Goal: Information Seeking & Learning: Check status

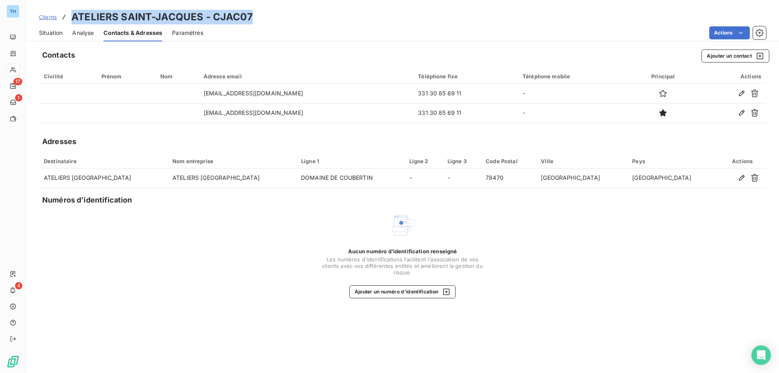
drag, startPoint x: 44, startPoint y: 16, endPoint x: 52, endPoint y: 17, distance: 8.5
click at [44, 16] on span "Clients" at bounding box center [48, 17] width 18 height 6
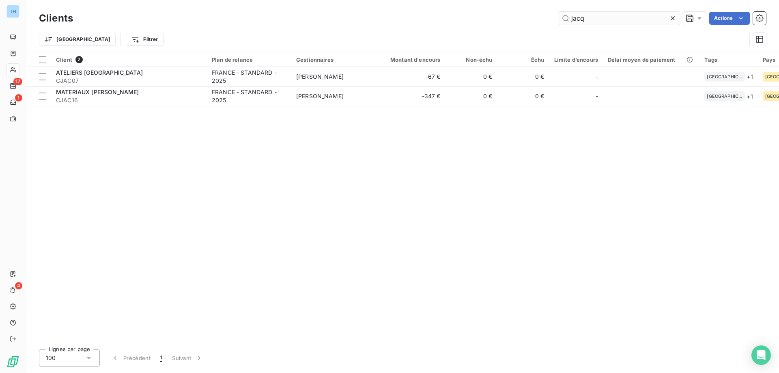
click at [598, 22] on input "jacq" at bounding box center [620, 18] width 122 height 13
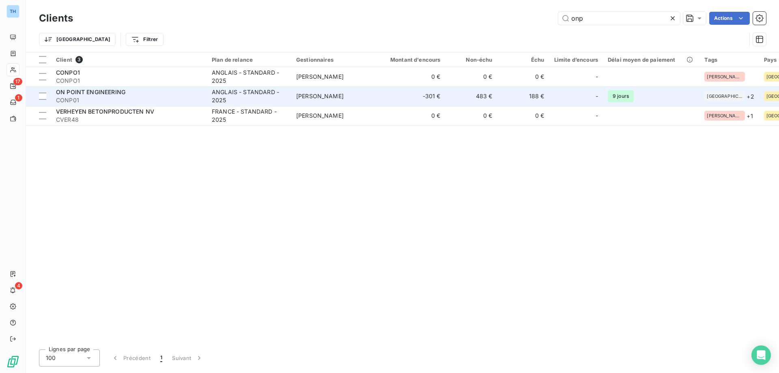
type input "onp"
click at [207, 97] on td "ANGLAIS - STANDARD - 2025" at bounding box center [249, 95] width 84 height 19
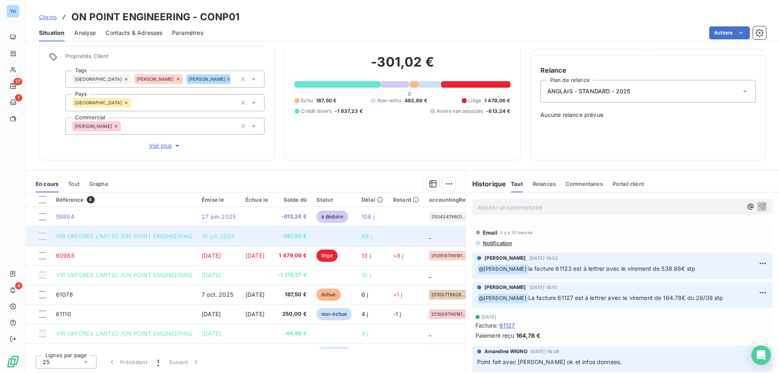
scroll to position [18, 0]
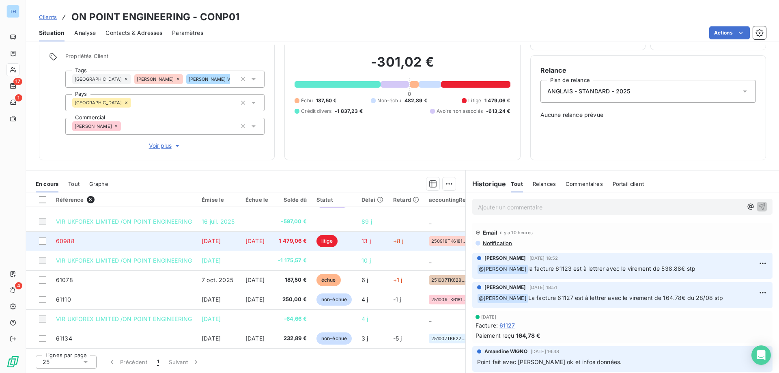
click at [268, 231] on td "[DATE]" at bounding box center [257, 240] width 32 height 19
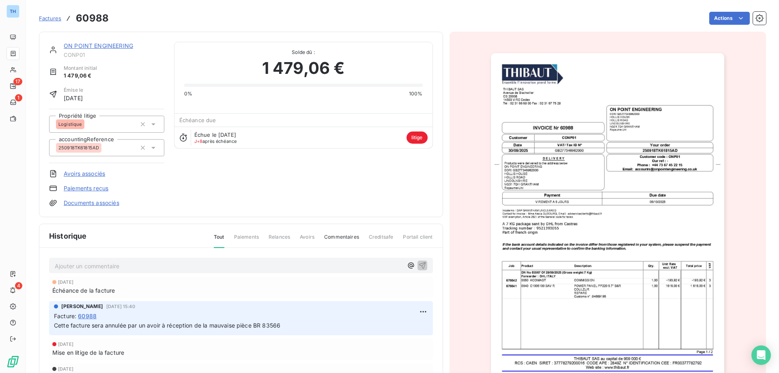
drag, startPoint x: 108, startPoint y: 44, endPoint x: 112, endPoint y: 42, distance: 4.4
click at [108, 44] on link "ON POINT ENGINEERING" at bounding box center [98, 45] width 69 height 7
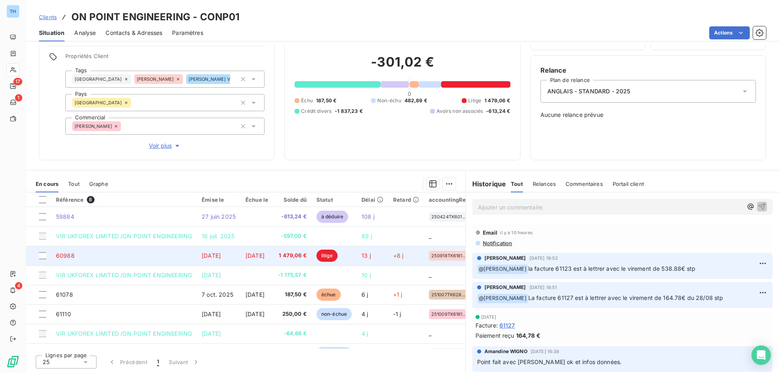
click at [221, 257] on span "[DATE]" at bounding box center [211, 255] width 19 height 7
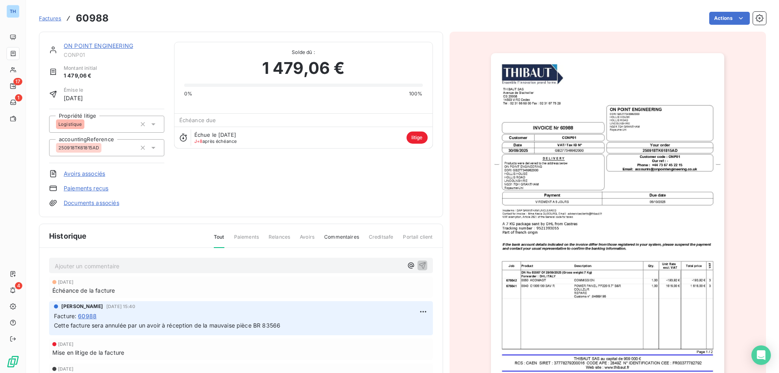
click at [106, 44] on link "ON POINT ENGINEERING" at bounding box center [98, 45] width 69 height 7
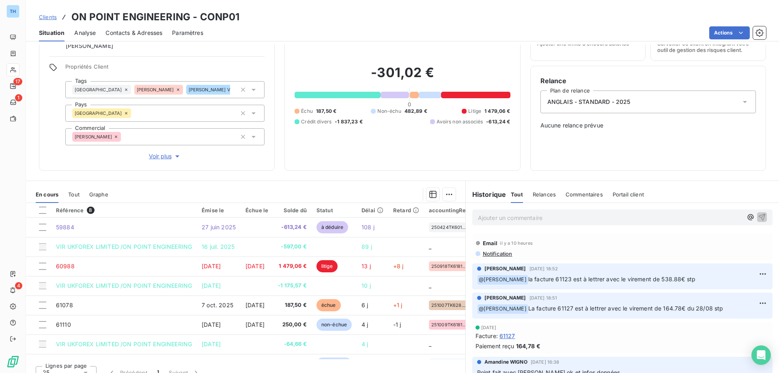
scroll to position [51, 0]
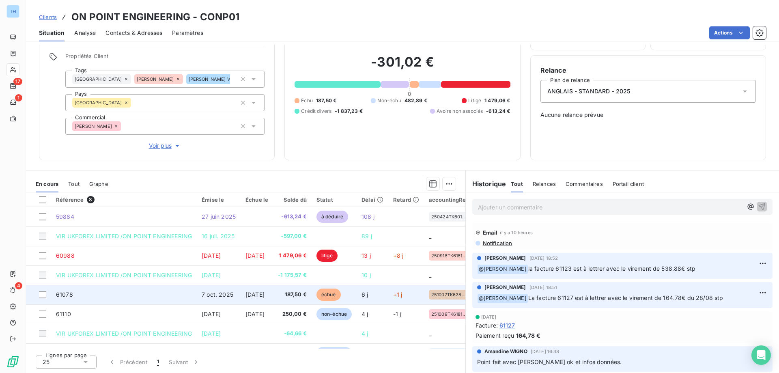
click at [265, 292] on span "[DATE]" at bounding box center [255, 294] width 19 height 7
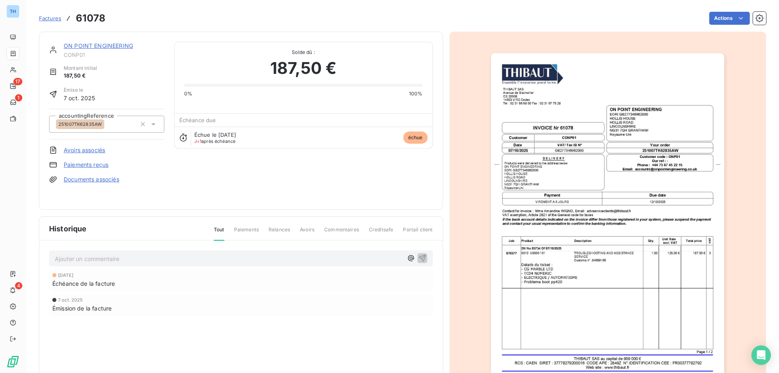
click at [100, 43] on link "ON POINT ENGINEERING" at bounding box center [98, 45] width 69 height 7
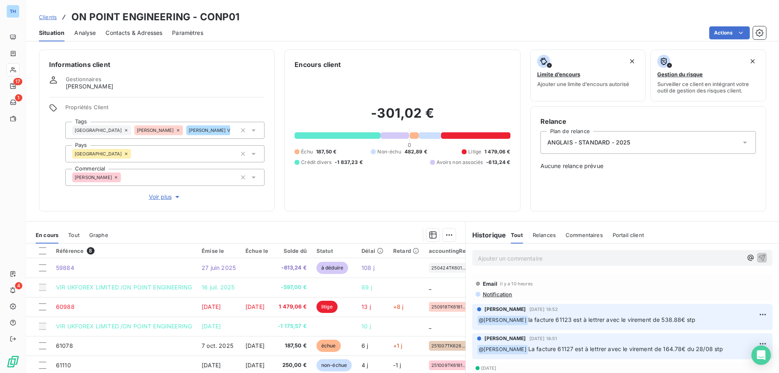
scroll to position [51, 0]
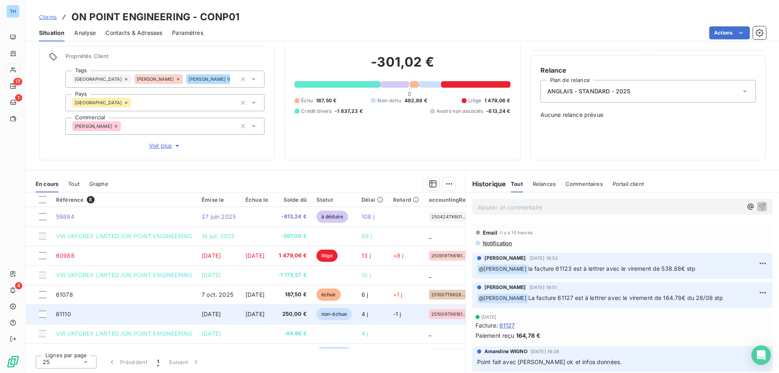
click at [273, 313] on td "[DATE]" at bounding box center [257, 313] width 32 height 19
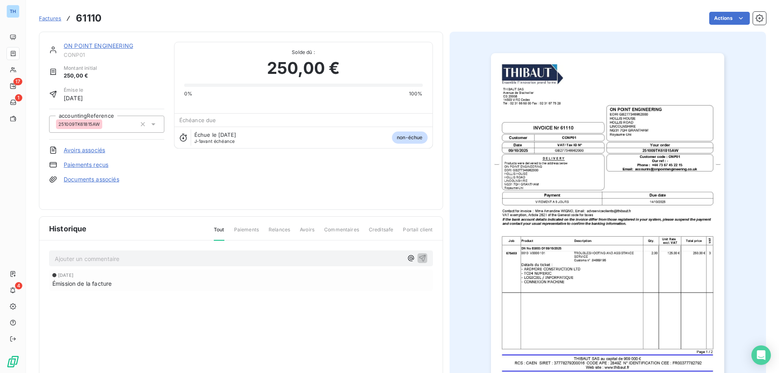
click at [109, 47] on link "ON POINT ENGINEERING" at bounding box center [98, 45] width 69 height 7
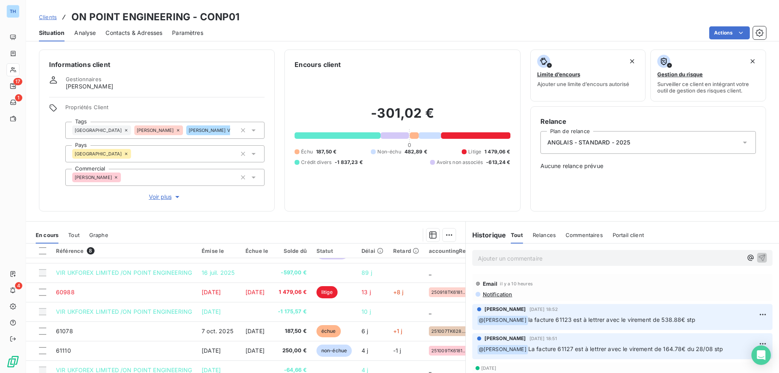
scroll to position [51, 0]
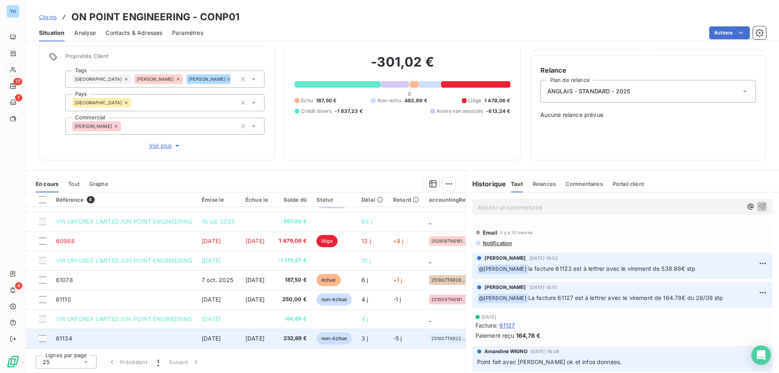
click at [261, 337] on span "[DATE]" at bounding box center [255, 338] width 19 height 7
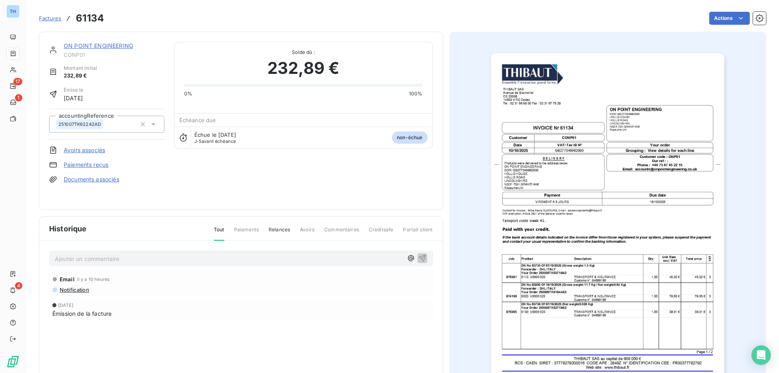
click at [107, 39] on div "ON POINT ENGINEERING CONP01 Montant initial 232,89 € Émise le [DATE] accounting…" at bounding box center [241, 121] width 404 height 178
click at [105, 44] on link "ON POINT ENGINEERING" at bounding box center [98, 45] width 69 height 7
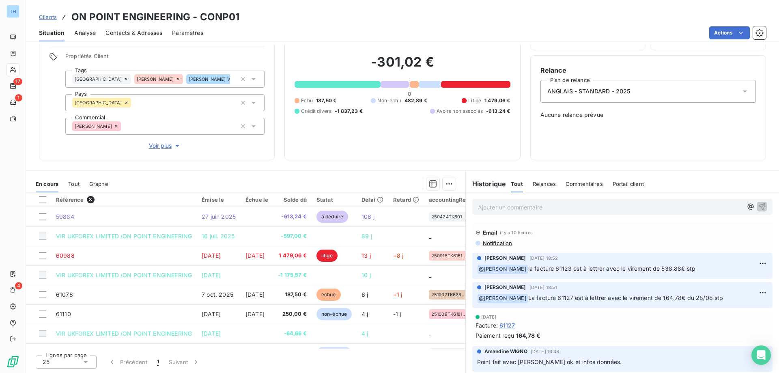
click at [493, 208] on p "Ajouter un commentaire ﻿" at bounding box center [610, 207] width 265 height 10
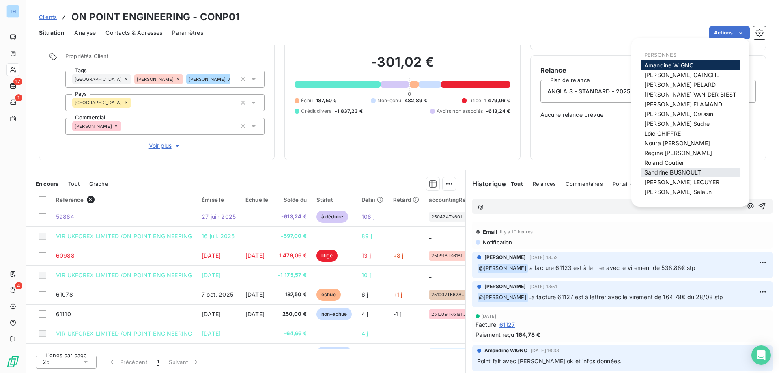
click at [663, 171] on span "[PERSON_NAME]" at bounding box center [673, 172] width 57 height 7
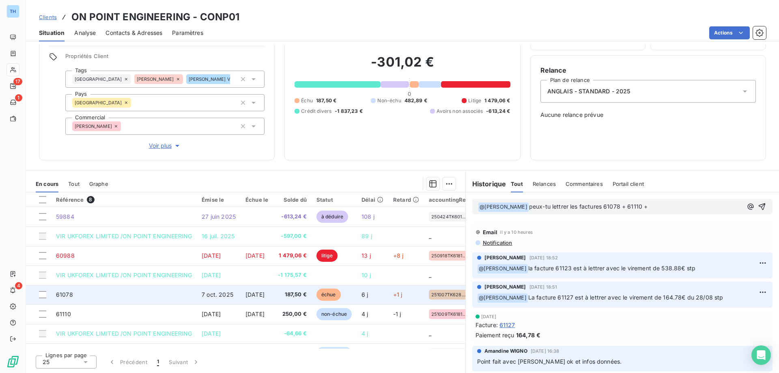
scroll to position [18, 0]
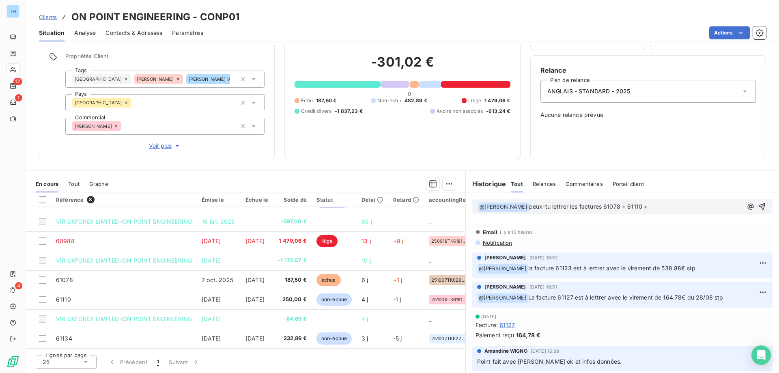
click at [667, 205] on p "﻿ @ [PERSON_NAME] ﻿ peux-tu lettrer les factures 61078 + 61110 +" at bounding box center [610, 207] width 265 height 10
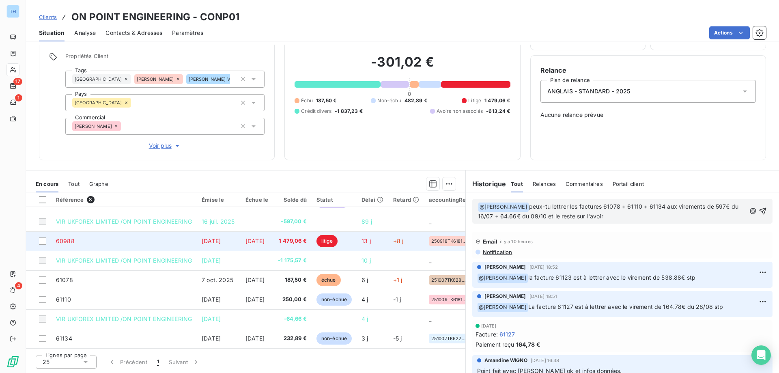
scroll to position [0, 0]
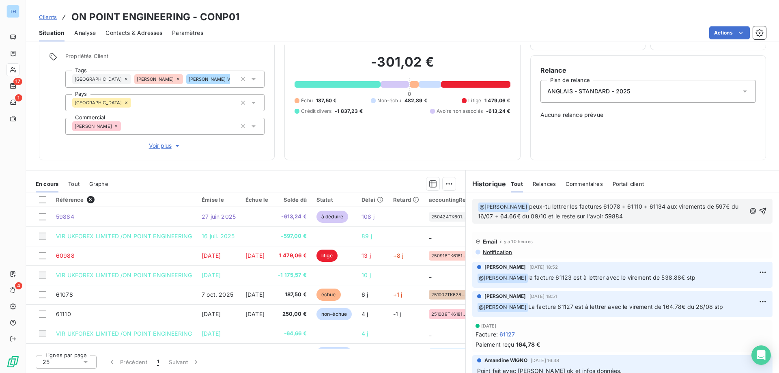
click at [600, 216] on span "peux-tu lettrer les factures 61078 + 61110 + 61134 aux virements de 597€ du 16/…" at bounding box center [609, 211] width 263 height 17
click at [667, 214] on p "﻿ @ [PERSON_NAME] ﻿ peux-tu lettrer les factures 61078 + 61110 + 61134 aux vire…" at bounding box center [612, 211] width 268 height 19
drag, startPoint x: 650, startPoint y: 216, endPoint x: 658, endPoint y: 223, distance: 10.4
click at [650, 216] on span "peux-tu lettrer les factures 61078 + 61110 + 61134 aux virements de 597€ du 16/…" at bounding box center [609, 211] width 263 height 17
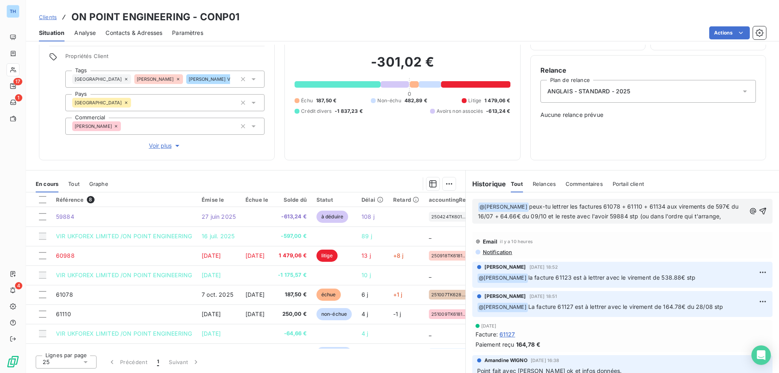
click at [673, 221] on p "﻿ @ [PERSON_NAME] ﻿ peux-tu lettrer les factures 61078 + 61110 + 61134 aux vire…" at bounding box center [612, 211] width 268 height 19
click at [500, 220] on span "peux-tu lettrer les factures 61078 + 61110 + 61134 aux virements de 597€ du 16/…" at bounding box center [609, 211] width 263 height 17
click at [541, 221] on p "﻿ @ [PERSON_NAME] ﻿ peux-tu lettrer les factures 61078 + 61110 + 61134 aux vire…" at bounding box center [612, 211] width 268 height 19
drag, startPoint x: 502, startPoint y: 226, endPoint x: 662, endPoint y: 218, distance: 159.7
click at [662, 218] on span "peux-tu lettrer les factures 61078 + 61110 + 61134 aux virements de 597€ du 16/…" at bounding box center [609, 211] width 263 height 17
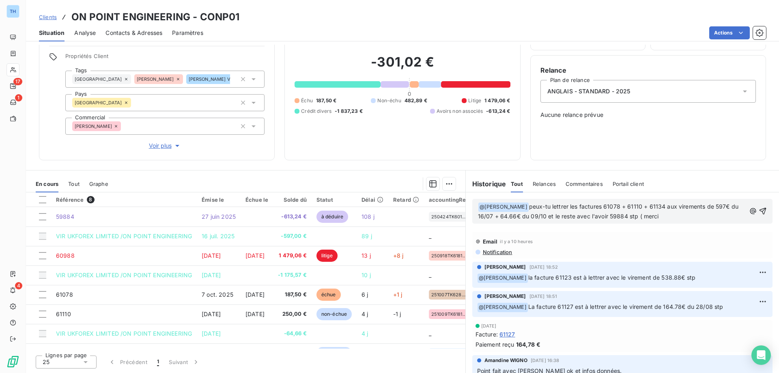
drag, startPoint x: 682, startPoint y: 216, endPoint x: 658, endPoint y: 217, distance: 24.0
click at [658, 217] on p "﻿ @ [PERSON_NAME] ﻿ peux-tu lettrer les factures 61078 + 61110 + 61134 aux vire…" at bounding box center [612, 211] width 268 height 19
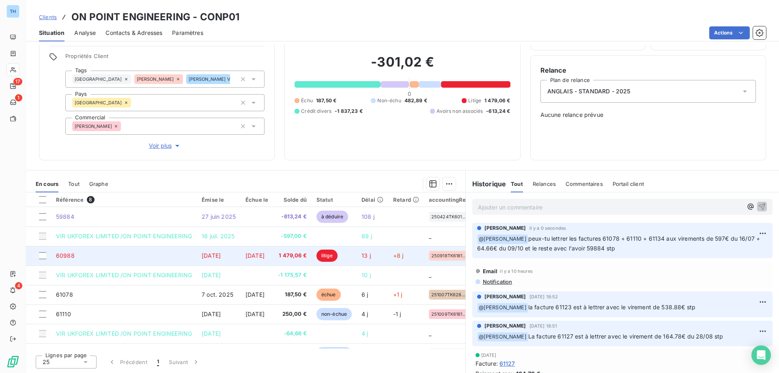
scroll to position [18, 0]
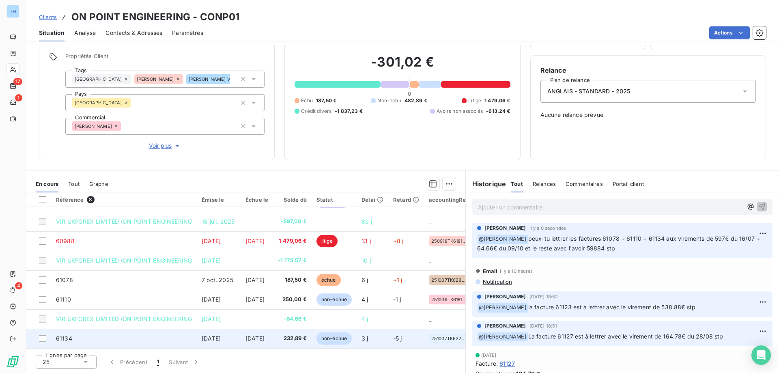
click at [301, 335] on span "232,89 €" at bounding box center [292, 339] width 29 height 8
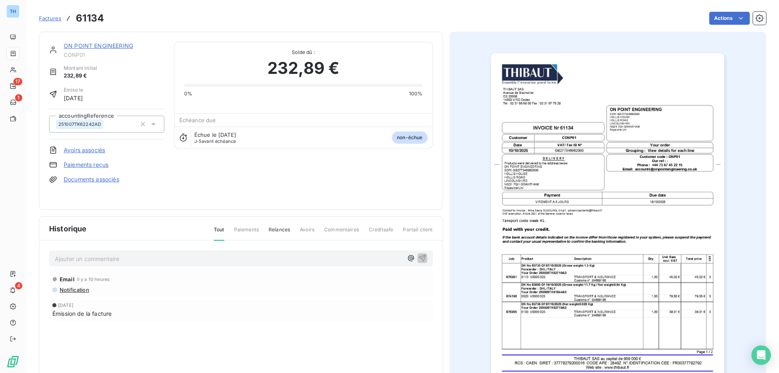
click at [118, 41] on div "ON POINT ENGINEERING CONP01 Montant initial 232,89 € Émise le [DATE] accounting…" at bounding box center [241, 121] width 404 height 178
click at [118, 46] on link "ON POINT ENGINEERING" at bounding box center [98, 45] width 69 height 7
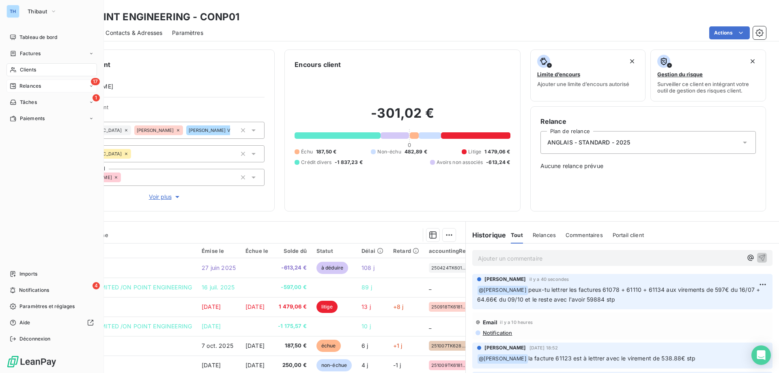
click at [13, 84] on icon at bounding box center [13, 86] width 6 height 6
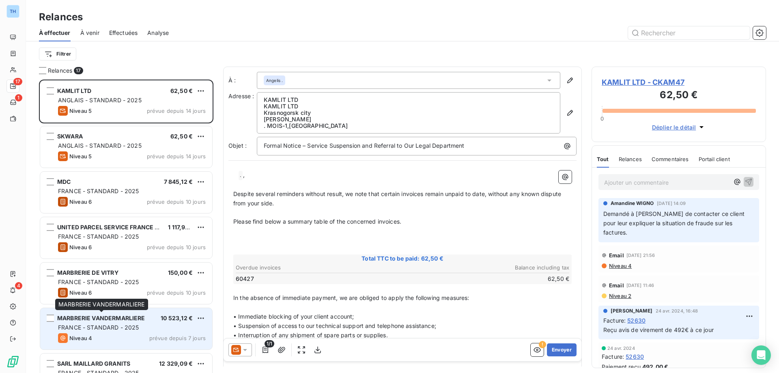
click at [117, 318] on span "MARBRERIE VANDERMARLIERE" at bounding box center [101, 318] width 88 height 7
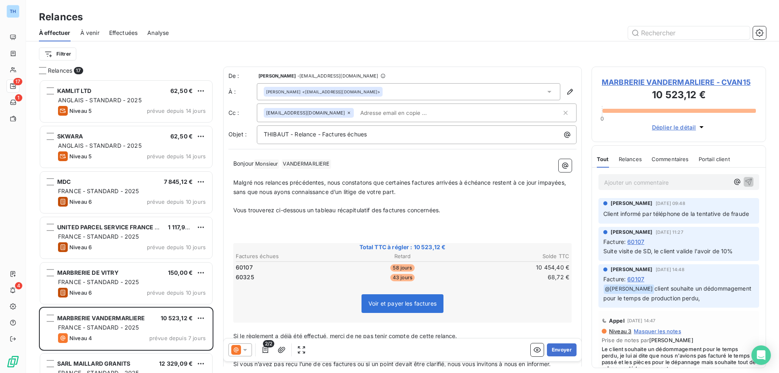
click at [614, 83] on span "MARBRERIE VANDERMARLIERE - CVAN15" at bounding box center [679, 82] width 154 height 11
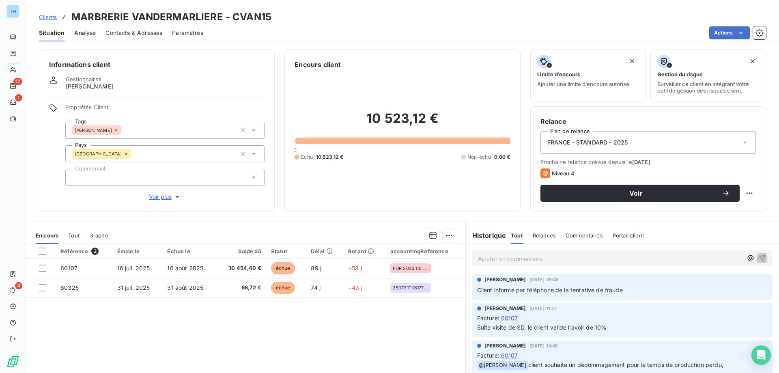
click at [169, 193] on span "Voir plus" at bounding box center [165, 197] width 32 height 8
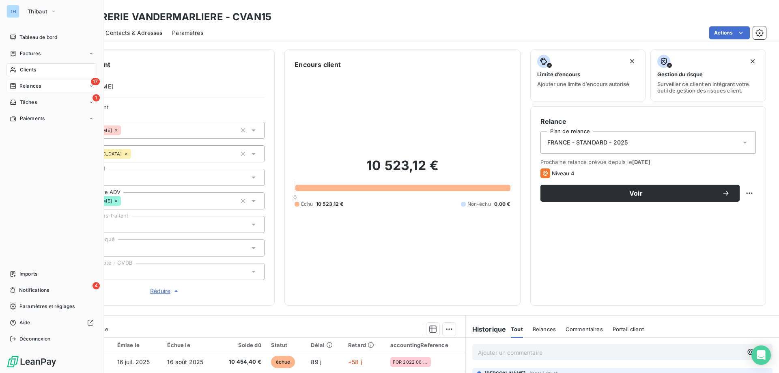
click at [19, 81] on div "17 Relances" at bounding box center [51, 86] width 91 height 13
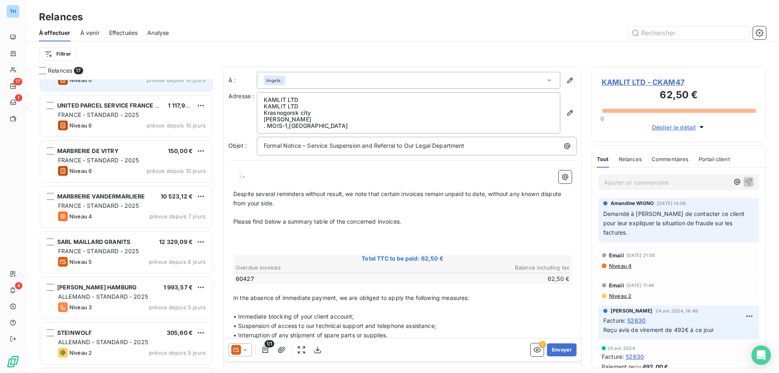
scroll to position [163, 0]
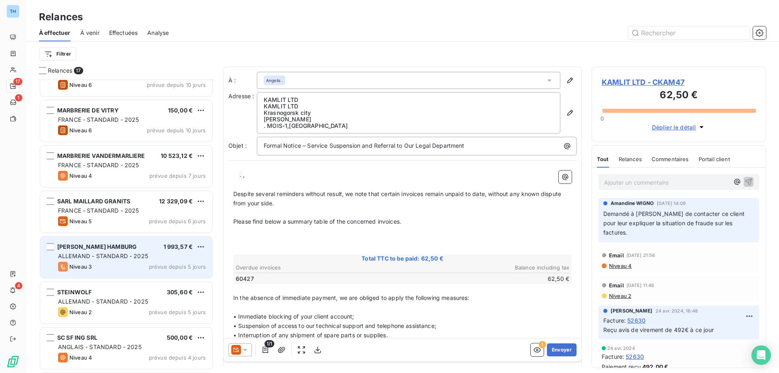
click at [125, 242] on div "[PERSON_NAME] HAMBURG 1 993,57 € ALLEMAND - STANDARD - 2025 Niveau 3 prévue dep…" at bounding box center [126, 257] width 172 height 41
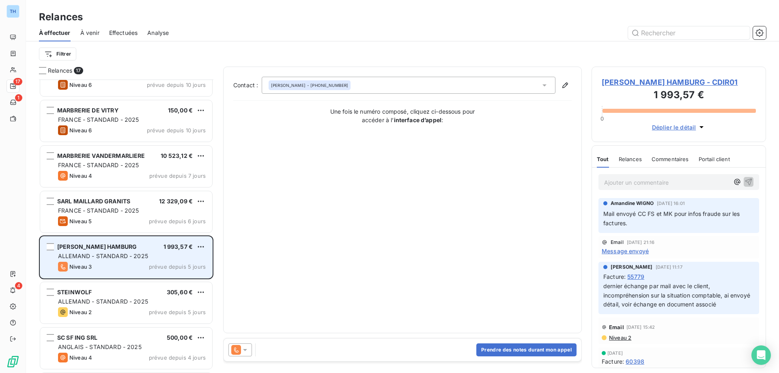
scroll to position [203, 0]
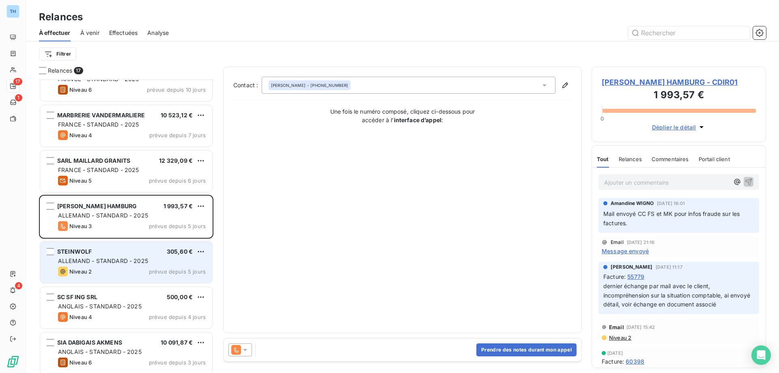
click at [121, 255] on div "STEINWOLF 305,60 €" at bounding box center [132, 251] width 148 height 7
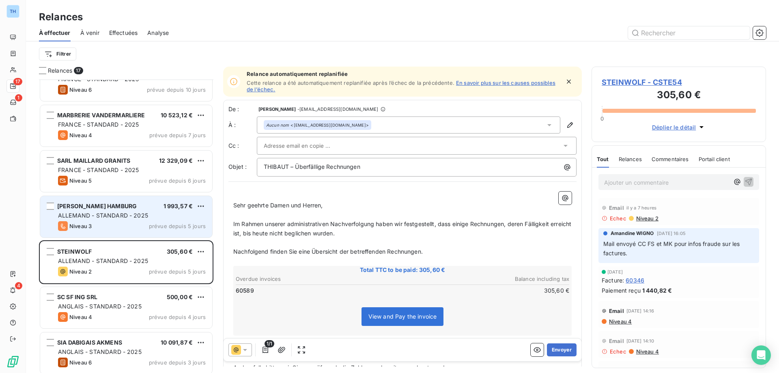
drag, startPoint x: 117, startPoint y: 227, endPoint x: 115, endPoint y: 222, distance: 5.4
click at [117, 227] on div "Niveau 3 prévue depuis 5 jours" at bounding box center [132, 226] width 148 height 10
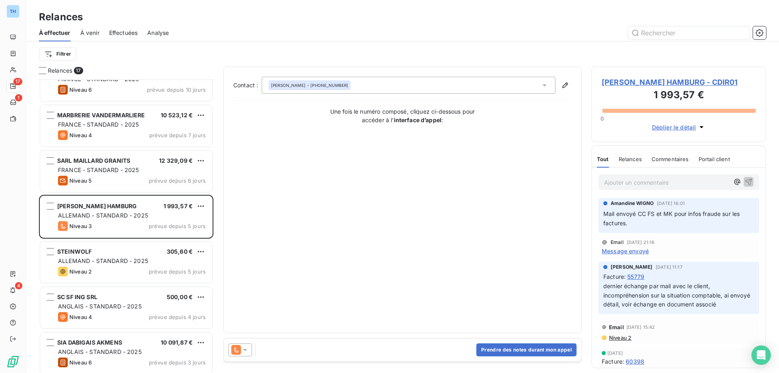
click at [613, 81] on span "[PERSON_NAME] HAMBURG - CDIR01" at bounding box center [679, 82] width 154 height 11
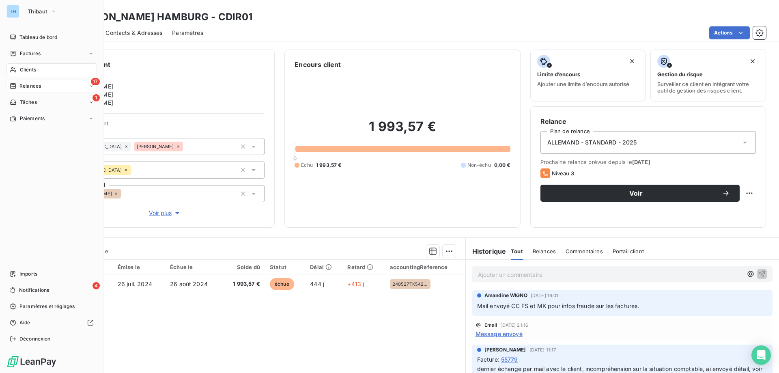
click at [16, 86] on icon at bounding box center [13, 86] width 6 height 6
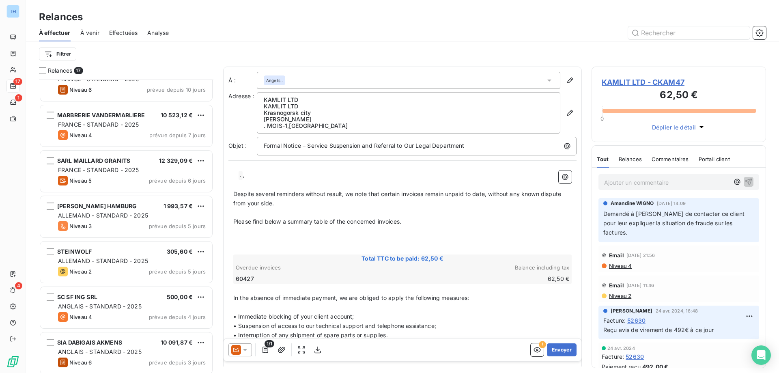
scroll to position [244, 0]
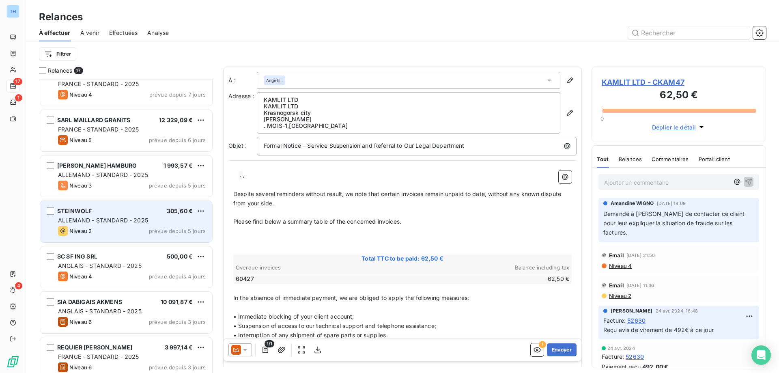
click at [114, 225] on div "STEINWOLF 305,60 € ALLEMAND - STANDARD - 2025 Niveau 2 prévue depuis 5 jours" at bounding box center [126, 221] width 172 height 41
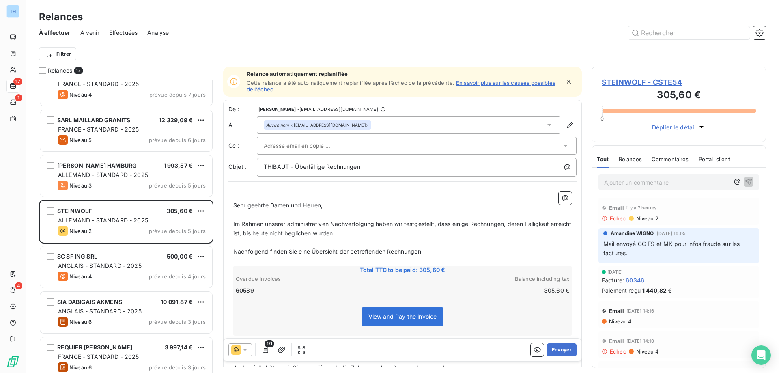
click at [613, 84] on span "STEINWOLF - CSTE54" at bounding box center [679, 82] width 154 height 11
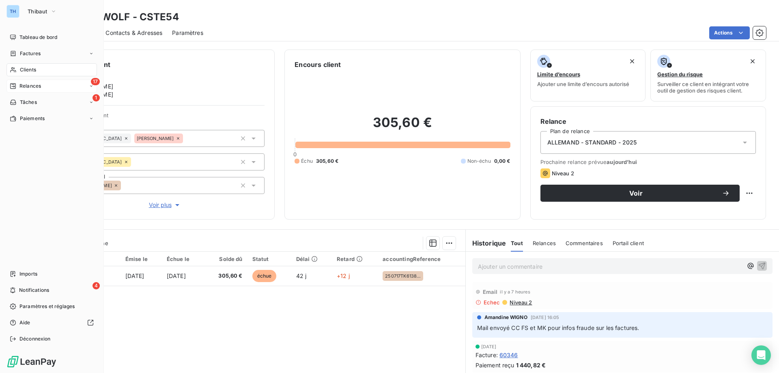
click at [16, 84] on icon at bounding box center [13, 86] width 6 height 6
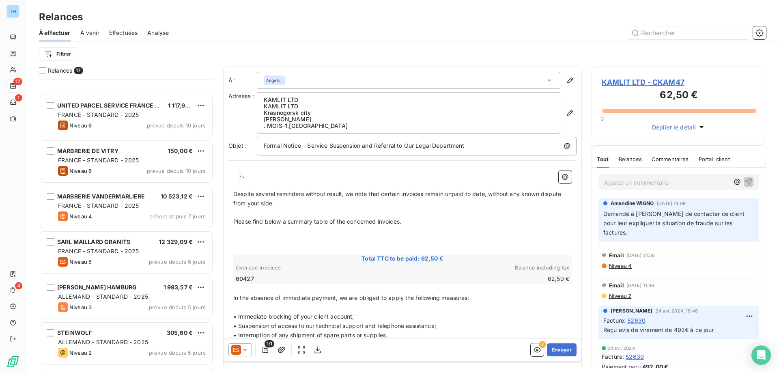
scroll to position [203, 0]
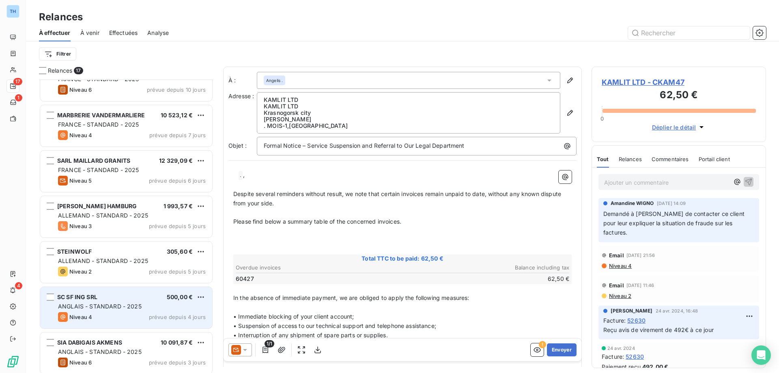
click at [110, 294] on div "SC SF ING SRL 500,00 €" at bounding box center [132, 297] width 148 height 7
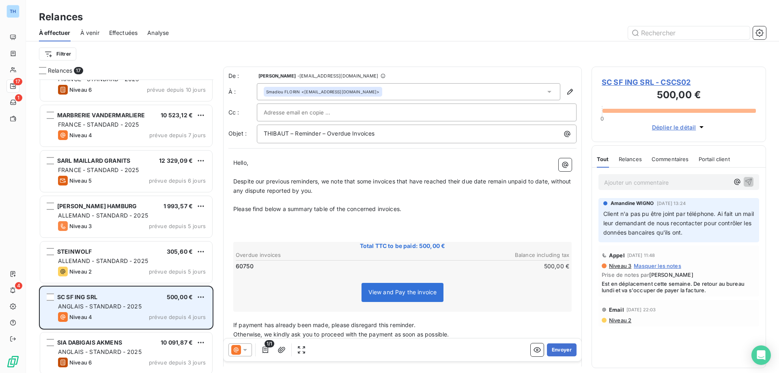
scroll to position [285, 0]
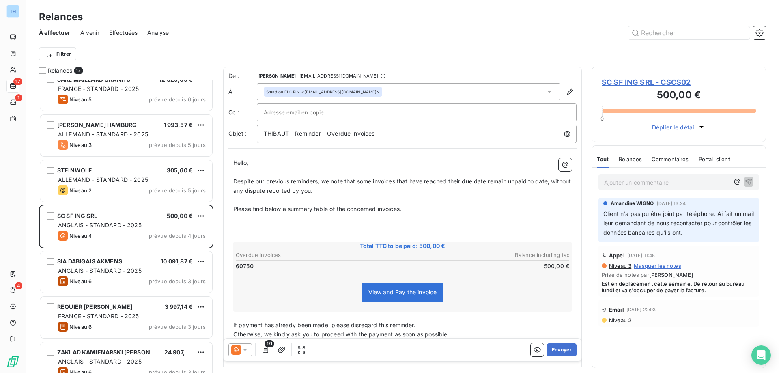
click at [643, 78] on span "SC SF ING SRL - CSCS02" at bounding box center [679, 82] width 154 height 11
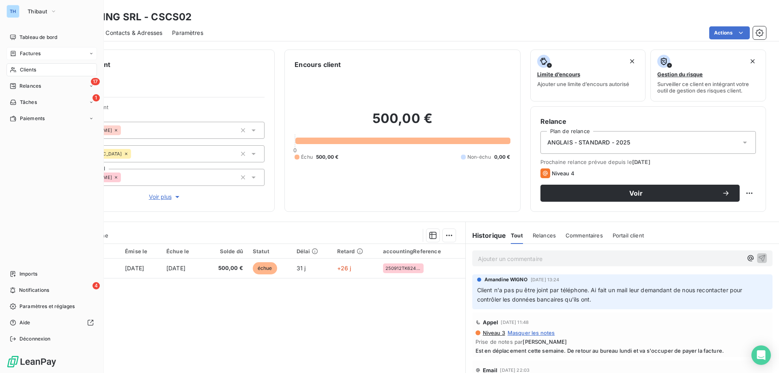
click at [17, 51] on div "Factures" at bounding box center [25, 53] width 31 height 7
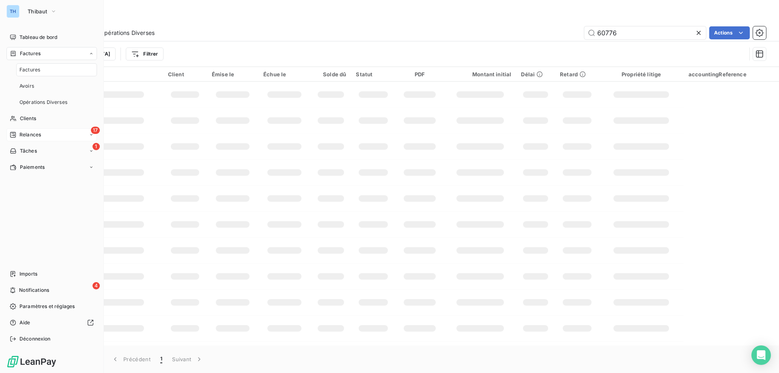
click at [35, 132] on span "Relances" at bounding box center [30, 134] width 22 height 7
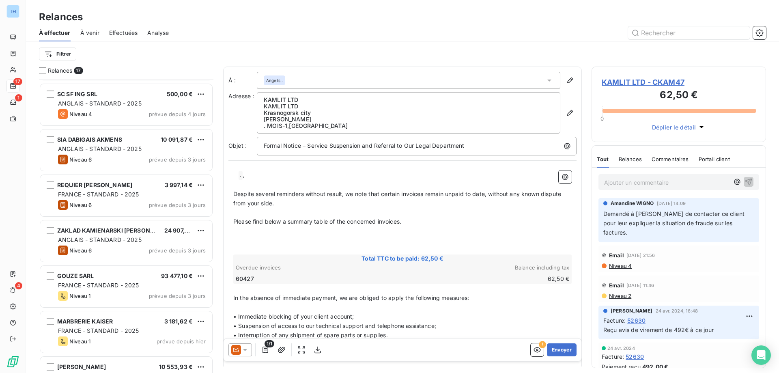
scroll to position [447, 0]
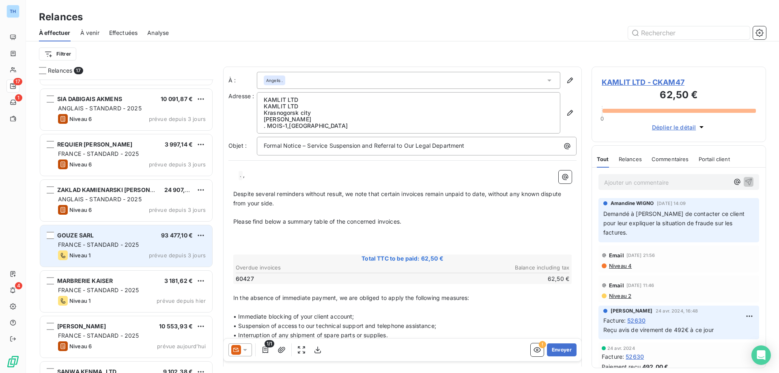
click at [111, 235] on div "GOUZE SARL 93 477,10 €" at bounding box center [132, 235] width 148 height 7
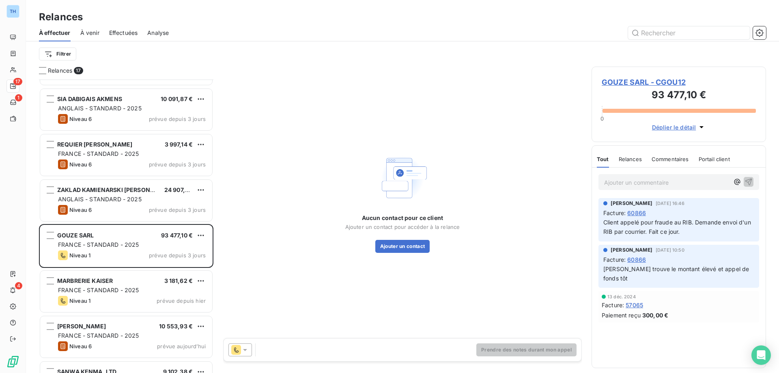
click at [634, 78] on span "GOUZE SARL - CGOU12" at bounding box center [679, 82] width 154 height 11
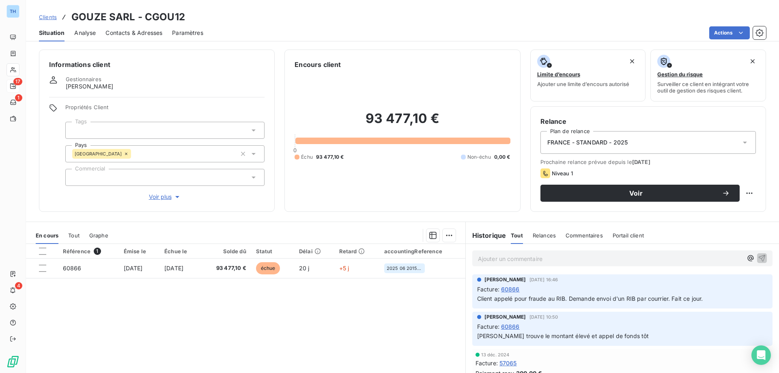
click at [163, 194] on span "Voir plus" at bounding box center [165, 197] width 32 height 8
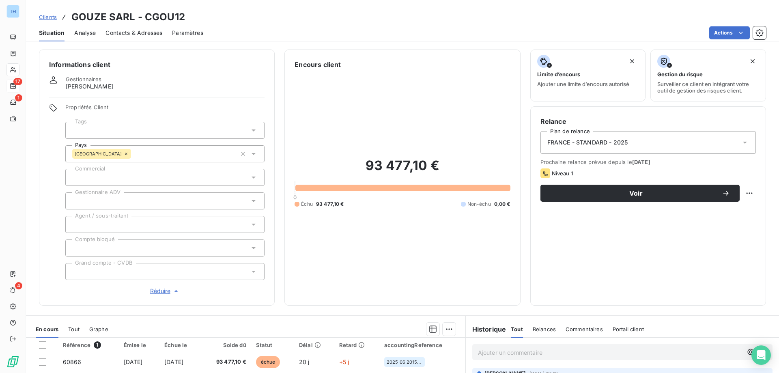
click at [130, 203] on div at bounding box center [164, 200] width 199 height 17
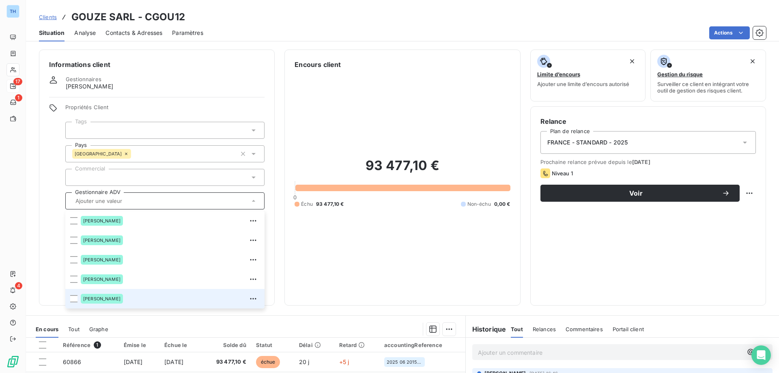
click at [130, 298] on div "[PERSON_NAME]" at bounding box center [170, 298] width 179 height 13
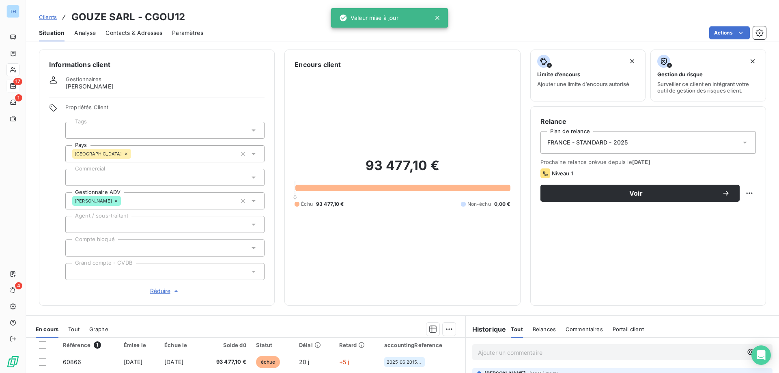
click at [116, 132] on div at bounding box center [164, 130] width 199 height 17
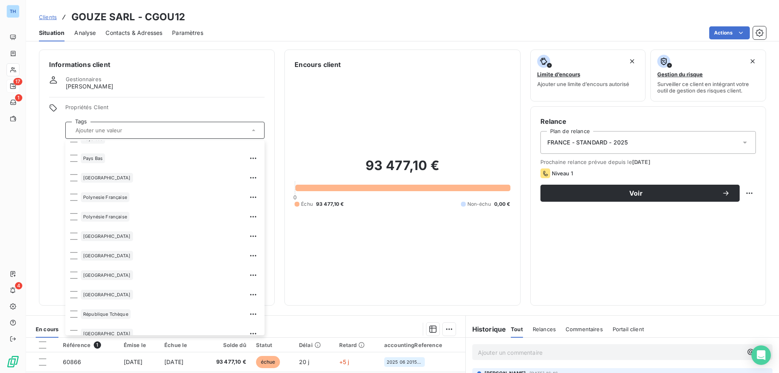
scroll to position [1543, 0]
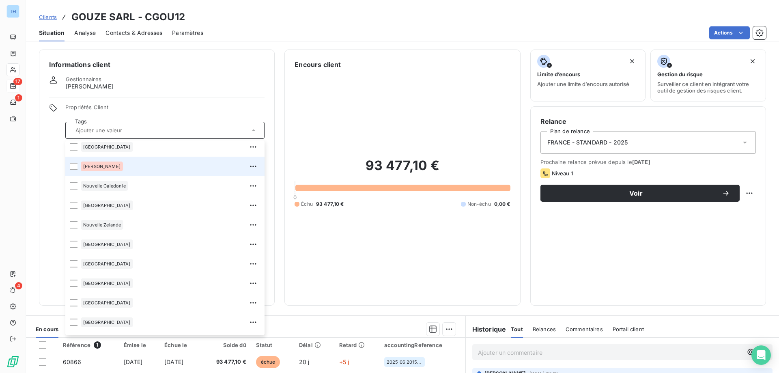
click at [123, 164] on div "[PERSON_NAME]" at bounding box center [170, 166] width 179 height 13
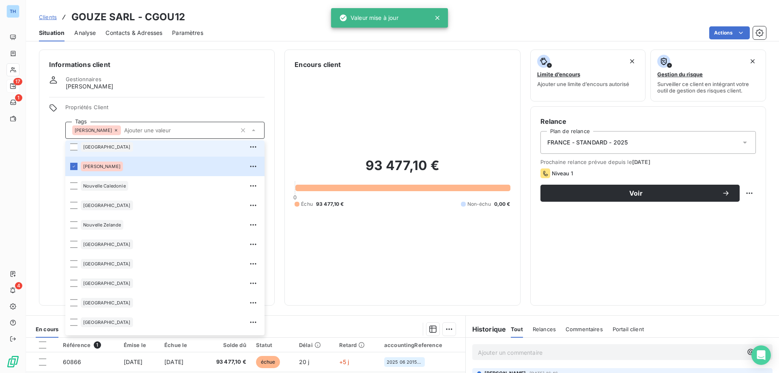
click at [59, 150] on div "Propriétés Client Tags [PERSON_NAME] [GEOGRAPHIC_DATA][PERSON_NAME][GEOGRAPHIC_…" at bounding box center [157, 200] width 216 height 192
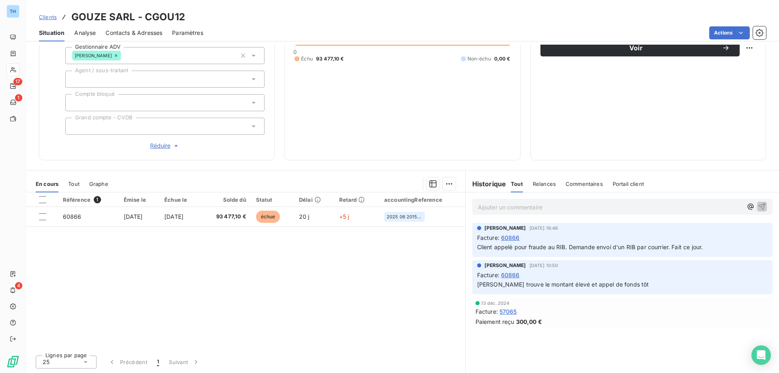
scroll to position [0, 0]
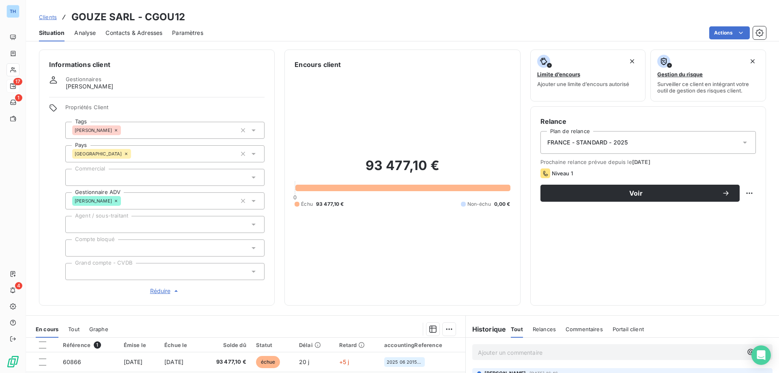
click at [115, 200] on icon at bounding box center [116, 201] width 2 height 2
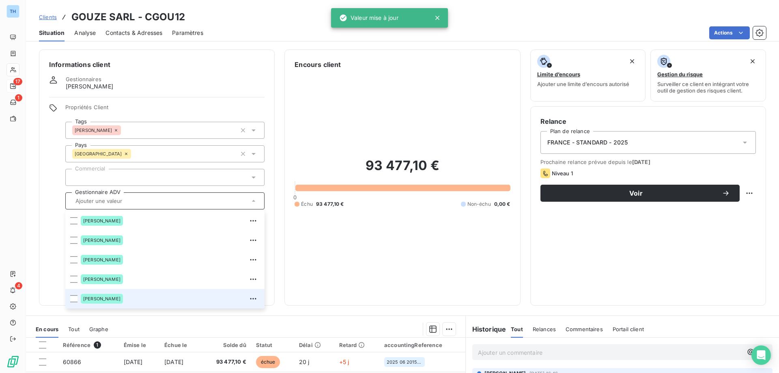
drag, startPoint x: 108, startPoint y: 128, endPoint x: 77, endPoint y: 133, distance: 31.6
click at [114, 128] on icon at bounding box center [116, 130] width 5 height 5
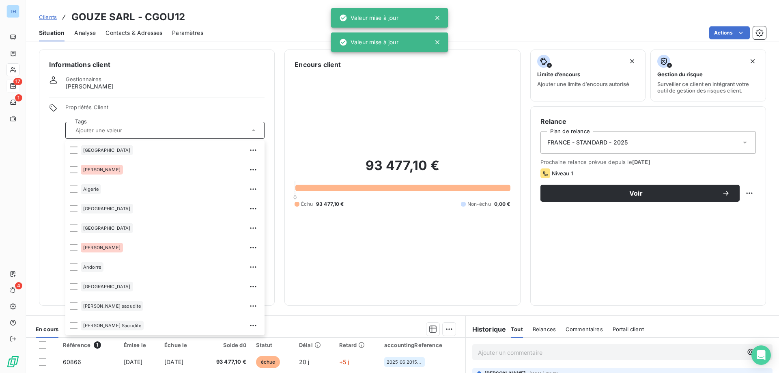
scroll to position [1384, 0]
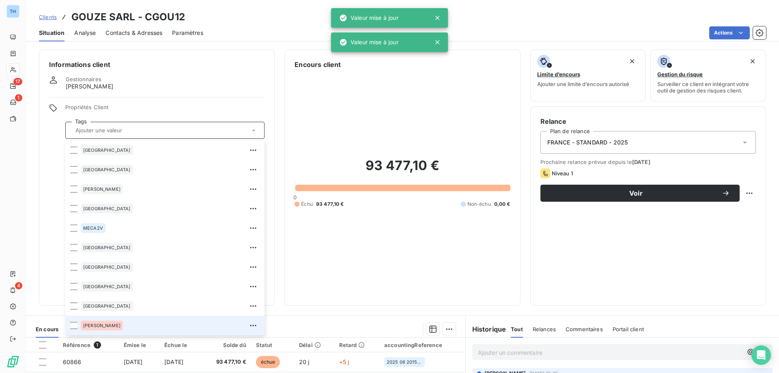
click at [50, 136] on div "Propriétés Client Tags [GEOGRAPHIC_DATA][PERSON_NAME][GEOGRAPHIC_DATA] [GEOGRAP…" at bounding box center [157, 200] width 216 height 192
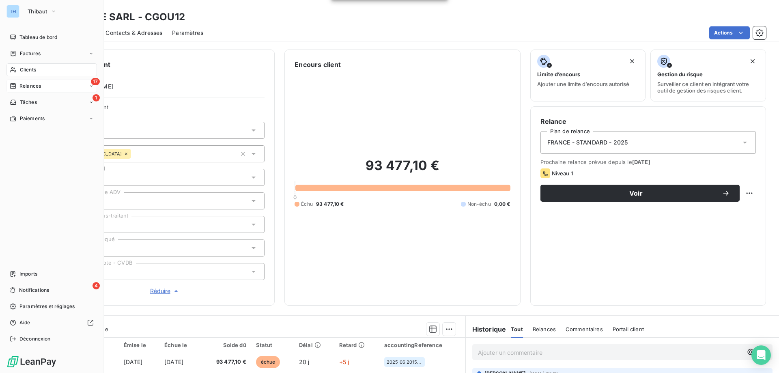
click at [14, 86] on icon at bounding box center [13, 86] width 6 height 6
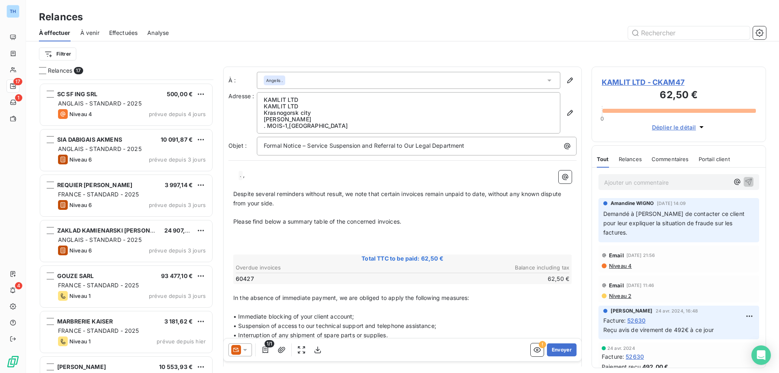
scroll to position [480, 0]
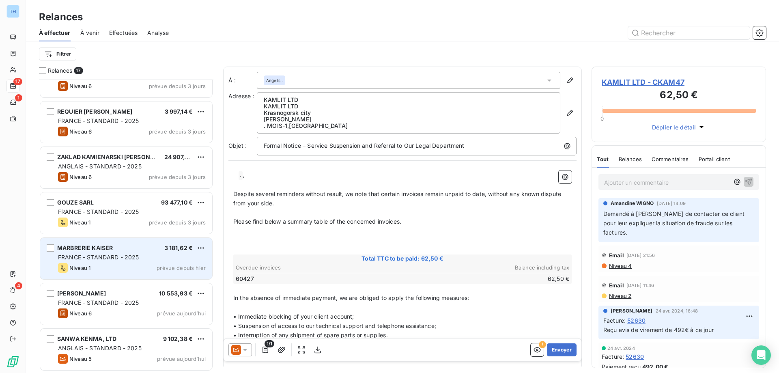
click at [129, 250] on div "MARBRERIE KAISER 3 181,62 €" at bounding box center [132, 247] width 148 height 7
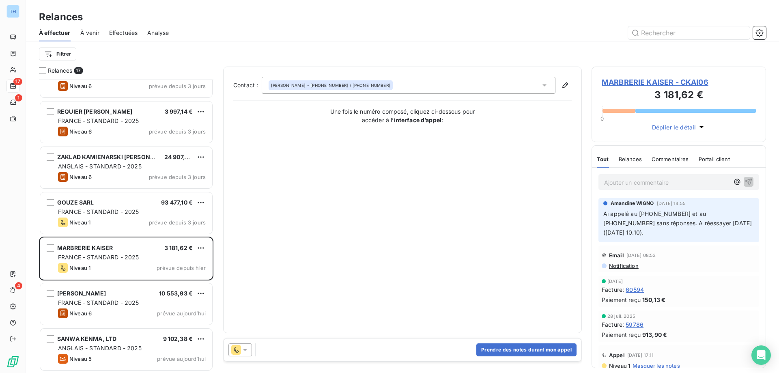
click at [634, 83] on span "MARBRERIE KAISER - CKAI06" at bounding box center [679, 82] width 154 height 11
